Goal: Information Seeking & Learning: Find specific page/section

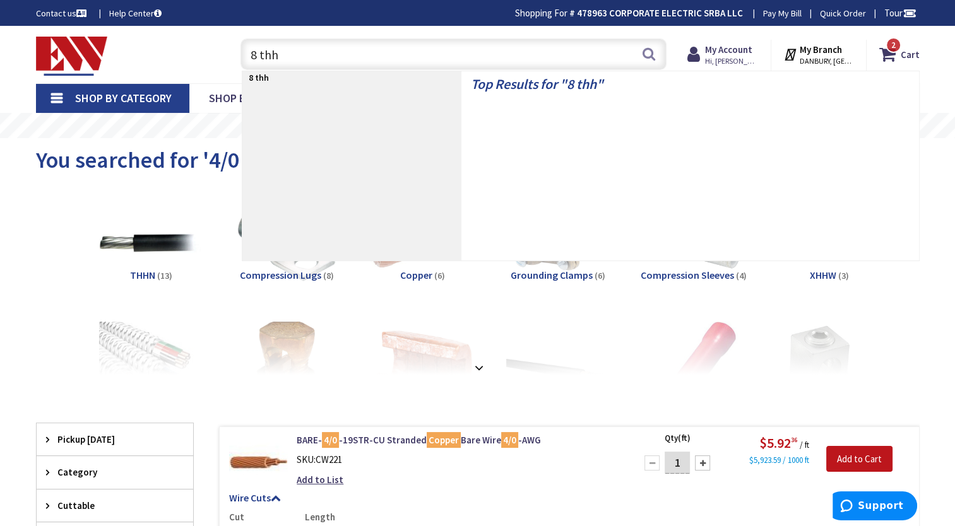
type input "8 thhn"
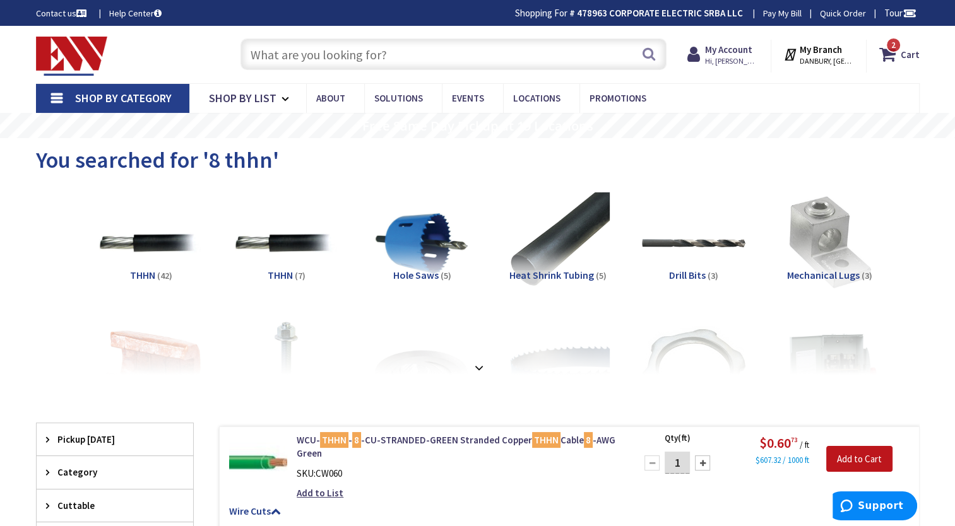
click at [322, 55] on input "text" at bounding box center [453, 54] width 426 height 32
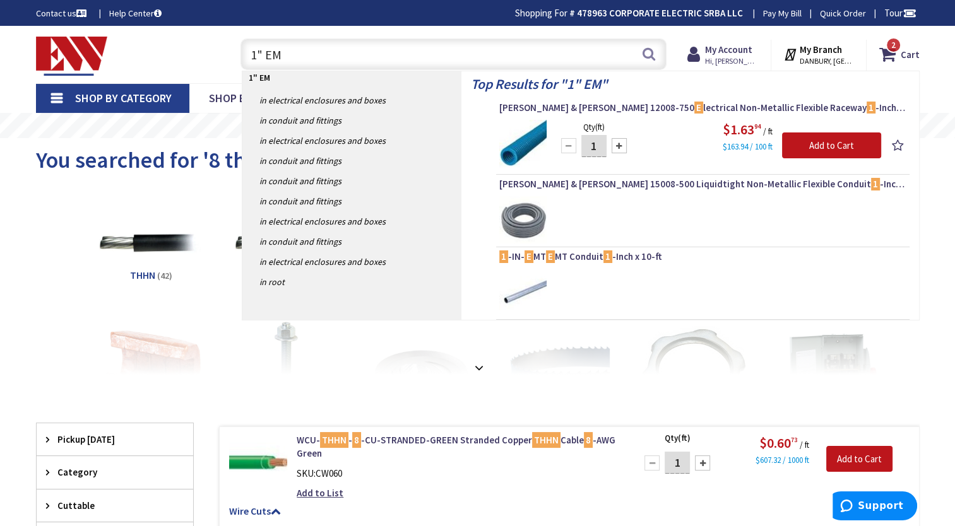
type input "1" EMT"
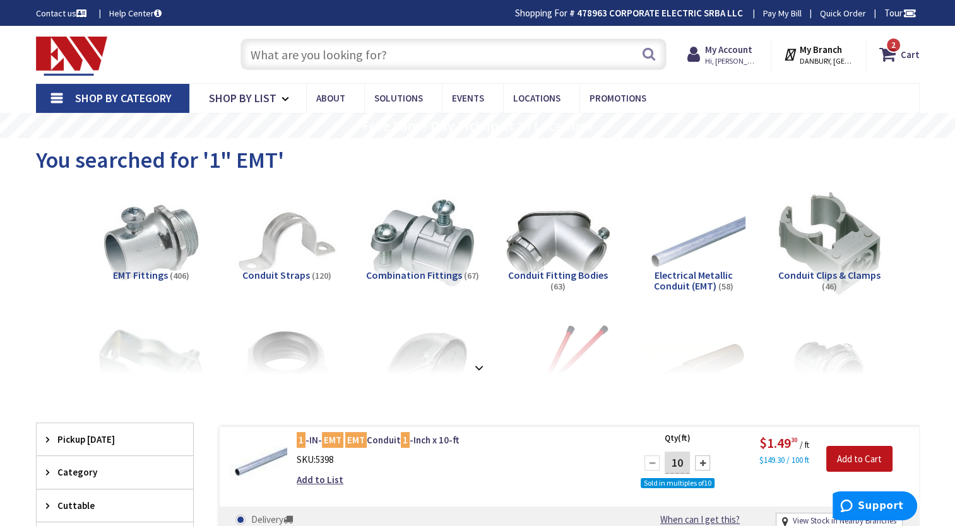
click at [293, 51] on input "text" at bounding box center [453, 54] width 426 height 32
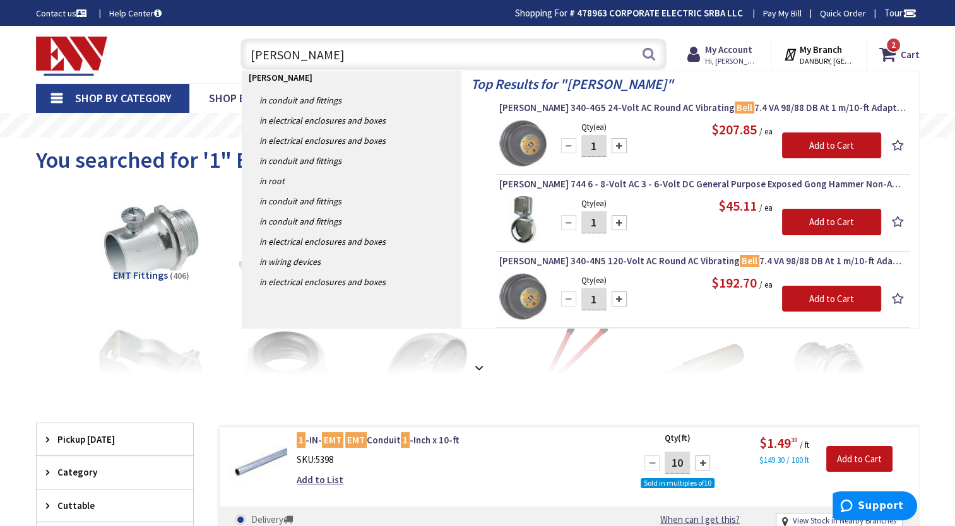
type input "Bell Box"
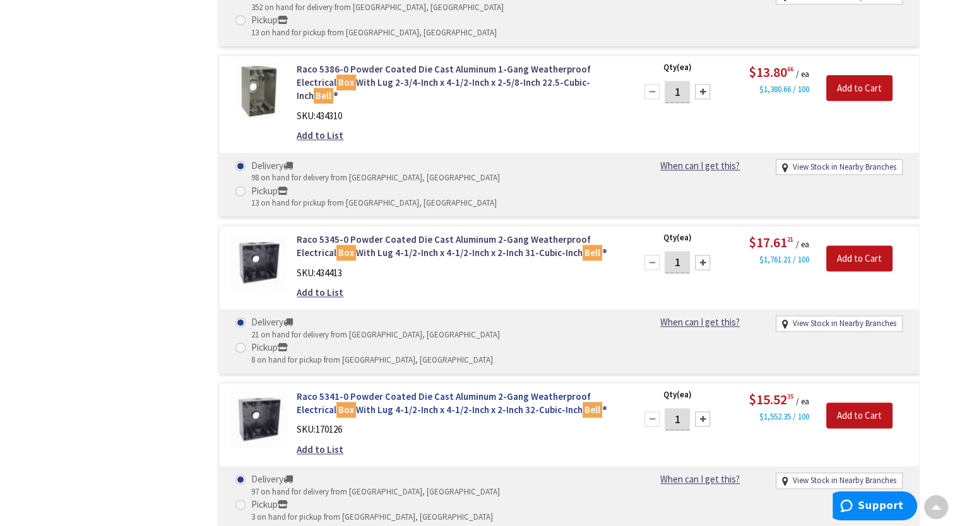
scroll to position [1893, 0]
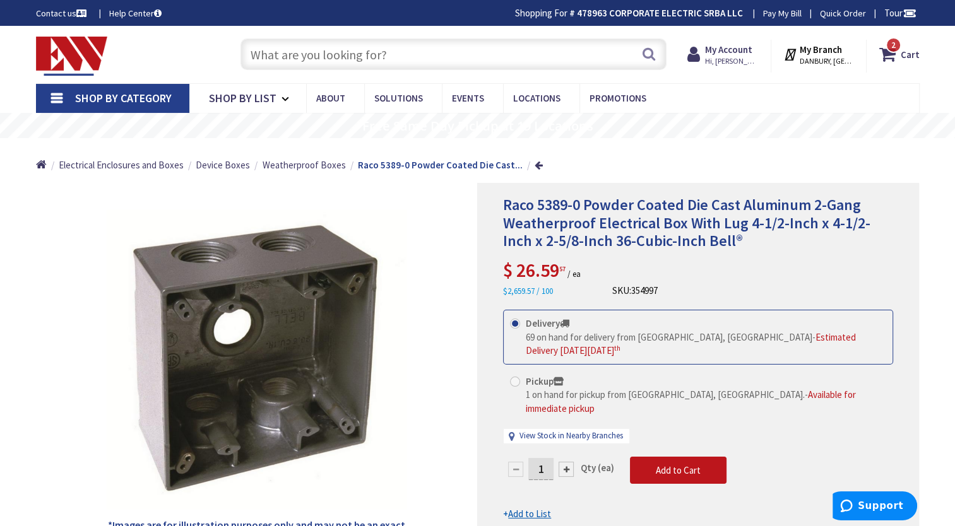
click at [332, 59] on input "text" at bounding box center [453, 54] width 426 height 32
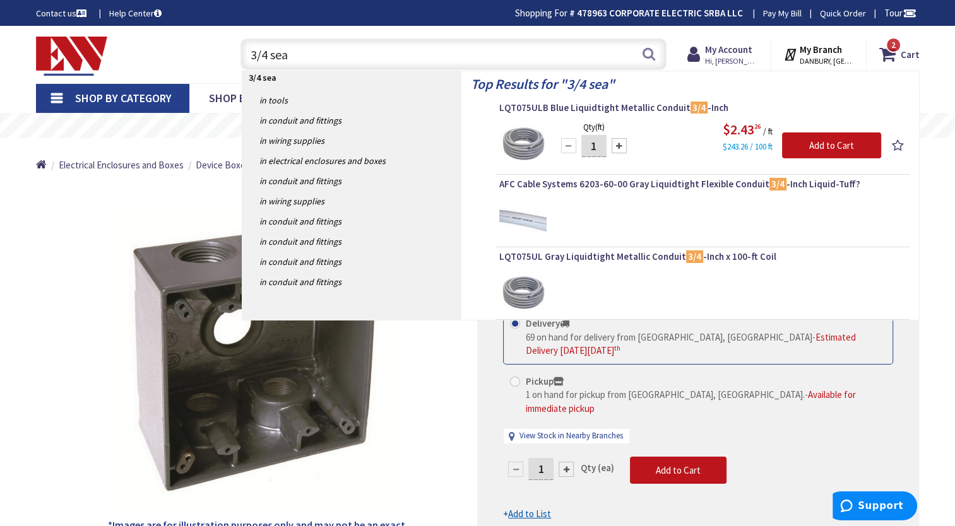
type input "3/4 seal"
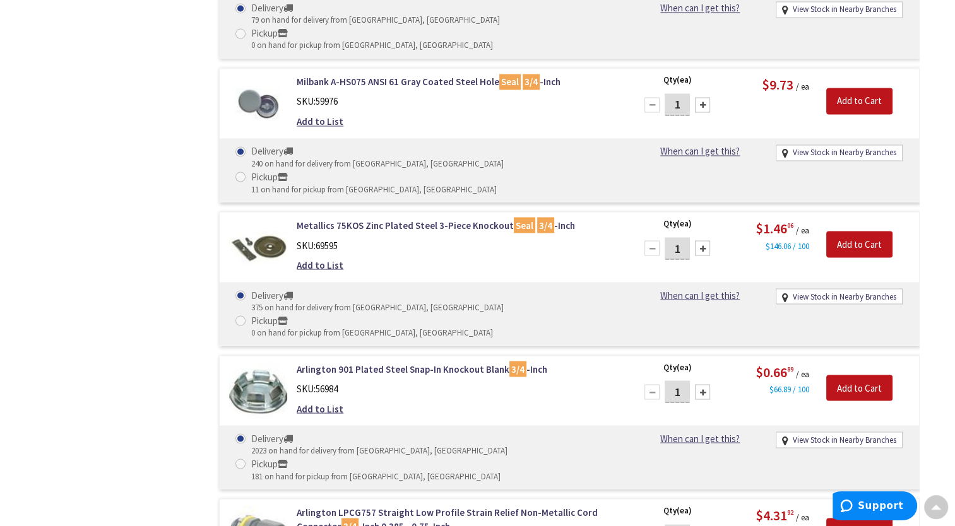
scroll to position [2401, 0]
